Goal: Information Seeking & Learning: Learn about a topic

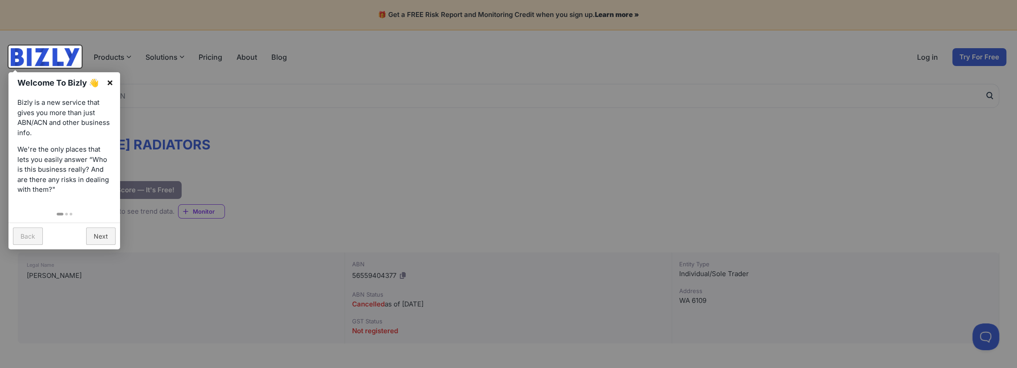
click at [113, 81] on link "×" at bounding box center [110, 82] width 20 height 20
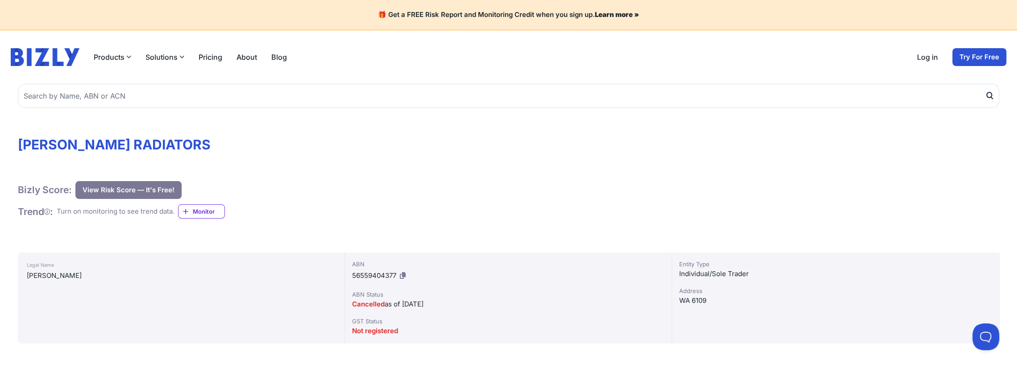
click at [400, 278] on button at bounding box center [402, 276] width 9 height 14
click at [406, 269] on button at bounding box center [402, 276] width 9 height 14
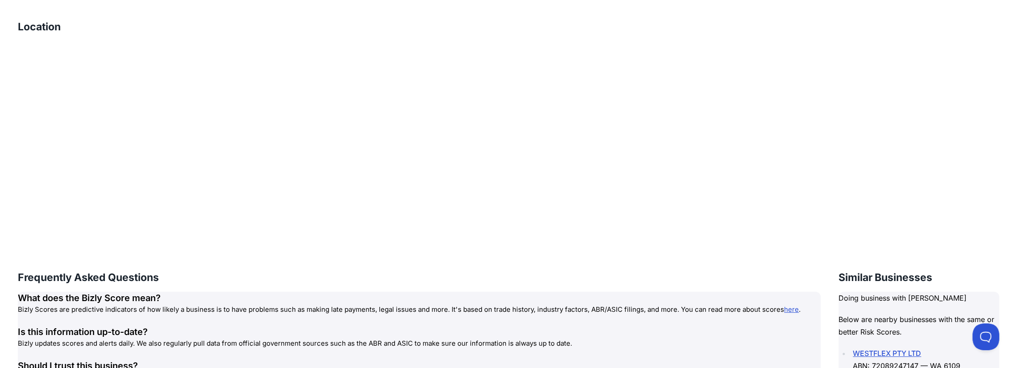
scroll to position [1026, 0]
